Goal: Task Accomplishment & Management: Use online tool/utility

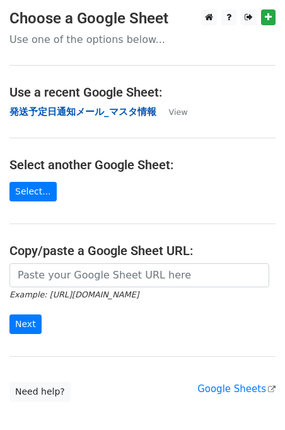
click at [56, 109] on strong "発送予定日通知メール_マスタ情報" at bounding box center [82, 111] width 147 height 11
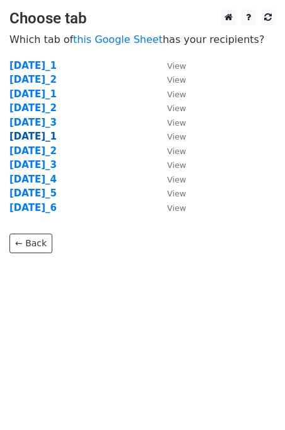
click at [57, 140] on strong "[DATE]_1" at bounding box center [32, 136] width 47 height 11
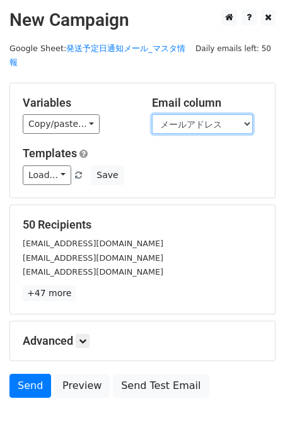
click at [213, 114] on select "No お名前（苗字のみ） メールアドレス" at bounding box center [202, 124] width 101 height 20
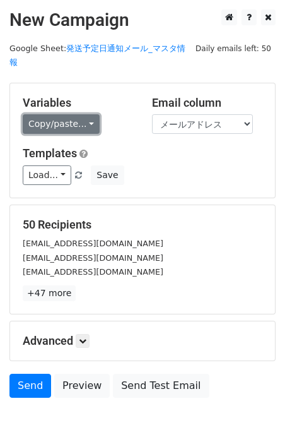
click at [90, 114] on link "Copy/paste..." at bounding box center [61, 124] width 77 height 20
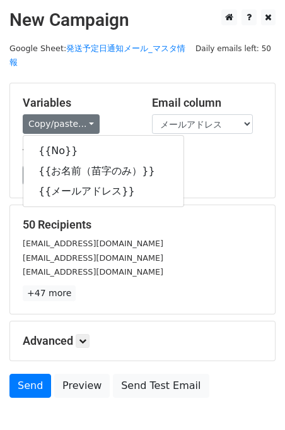
click at [196, 165] on div "Load... No templates saved Save" at bounding box center [142, 175] width 259 height 20
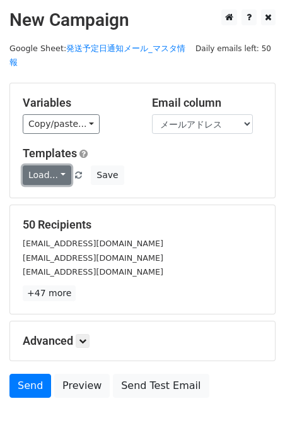
click at [50, 165] on link "Load..." at bounding box center [47, 175] width 49 height 20
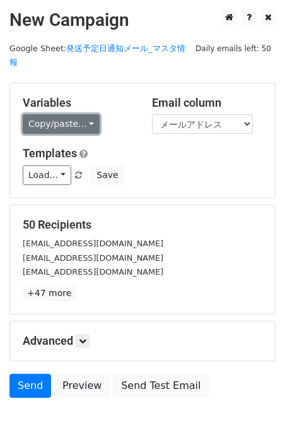
click at [64, 114] on link "Copy/paste..." at bounding box center [61, 124] width 77 height 20
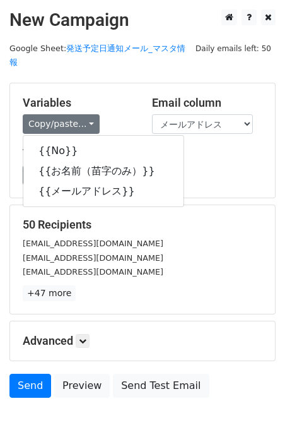
click at [167, 265] on div "[EMAIL_ADDRESS][DOMAIN_NAME]" at bounding box center [142, 272] width 259 height 15
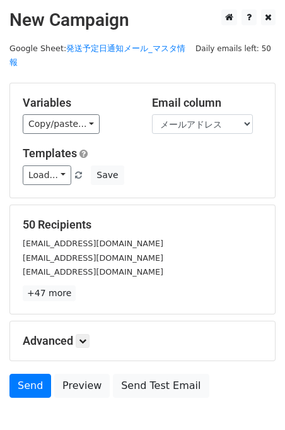
scroll to position [61, 0]
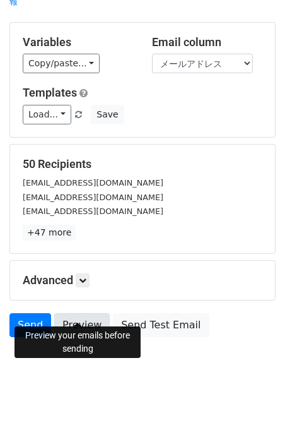
click at [82, 314] on link "Preview" at bounding box center [82, 325] width 56 height 24
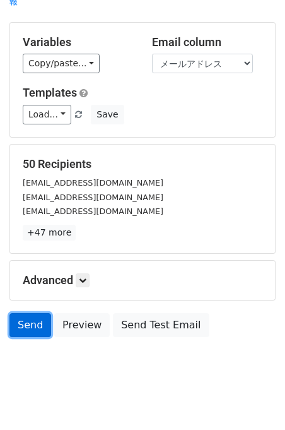
click at [27, 316] on link "Send" at bounding box center [30, 325] width 42 height 24
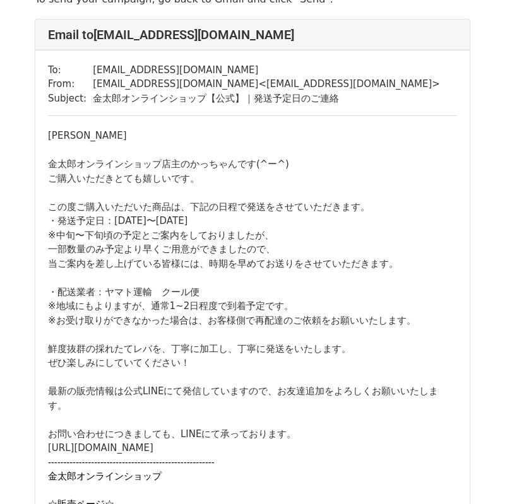
scroll to position [85, 0]
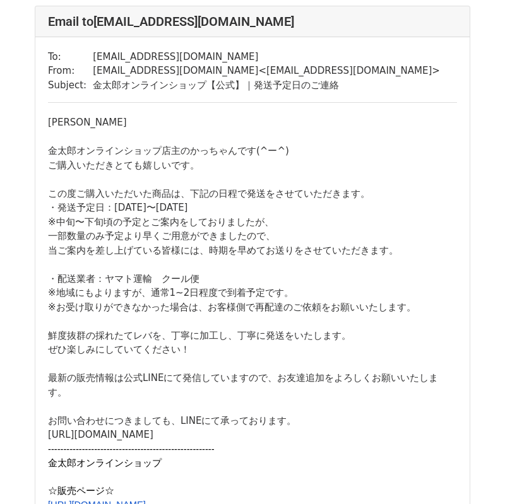
click at [295, 221] on div "廣瀬奈緒　様 金太郎オンラインショップ店主のかっちゃんです(^ー^) ご購入いただきとても嬉しいです。 この度ご購入いただいた商品は、下記の日程で発送をさせて…" at bounding box center [252, 173] width 409 height 114
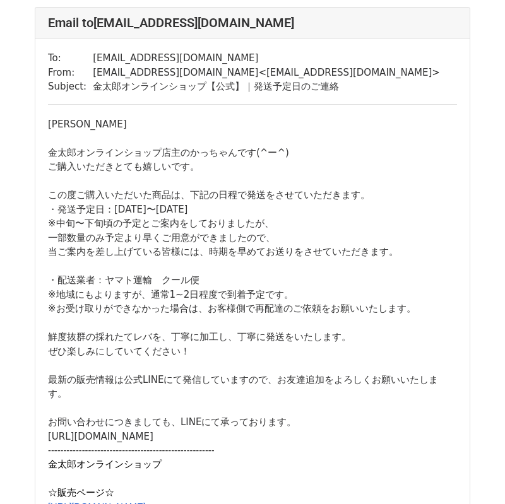
scroll to position [30343, 0]
